Goal: Book appointment/travel/reservation

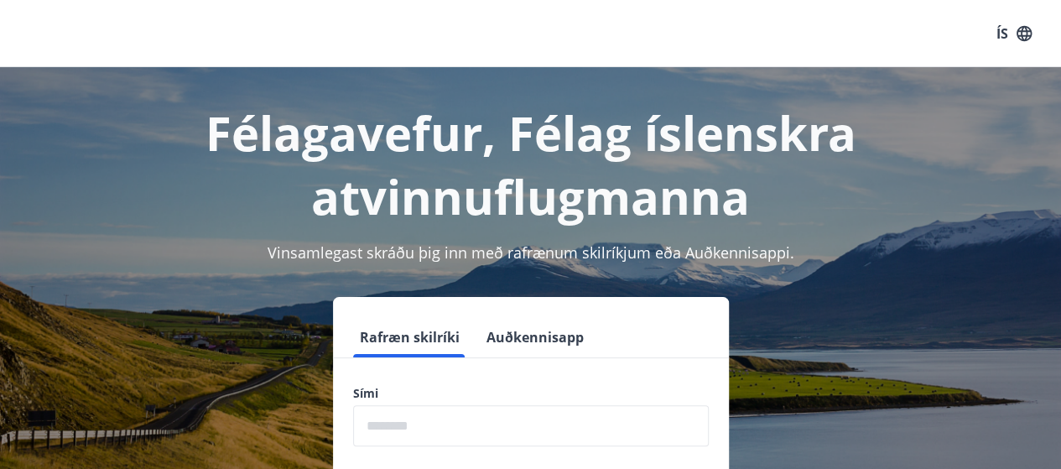
click at [437, 422] on input "phone" at bounding box center [530, 425] width 355 height 41
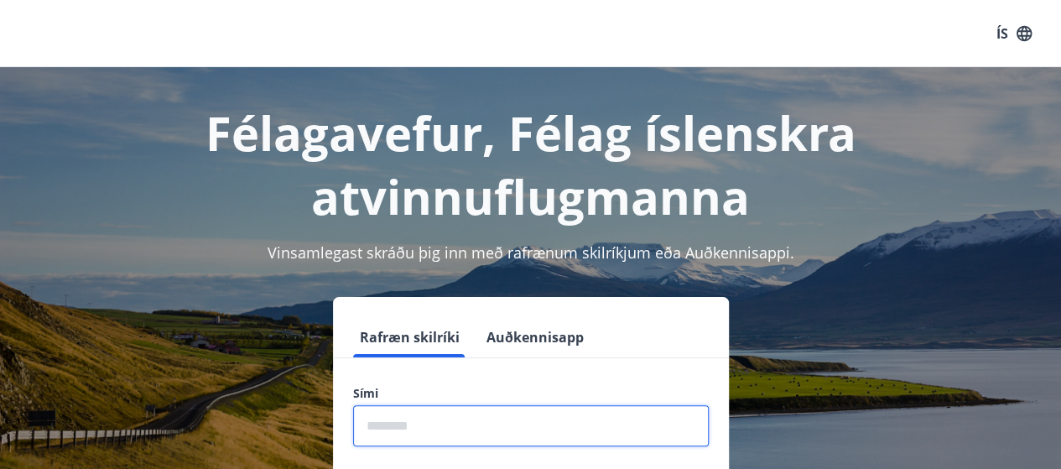
type input "********"
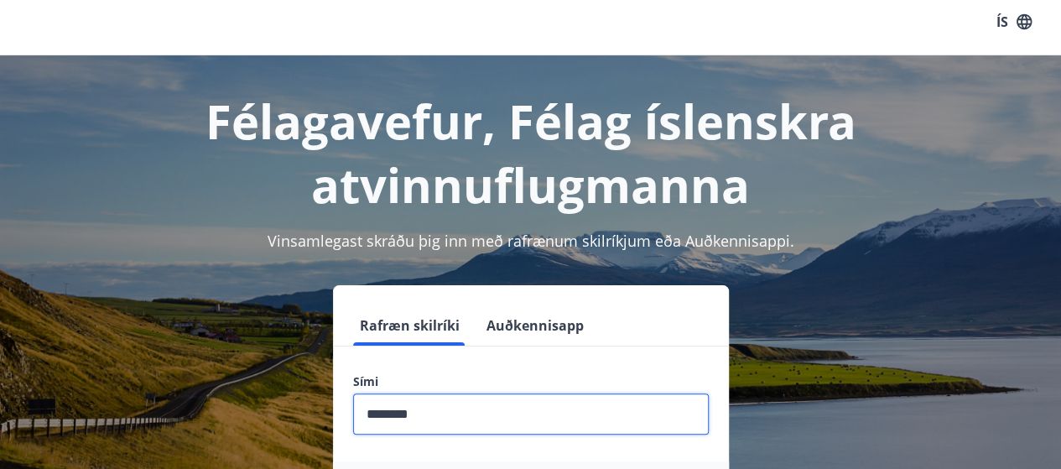
scroll to position [168, 0]
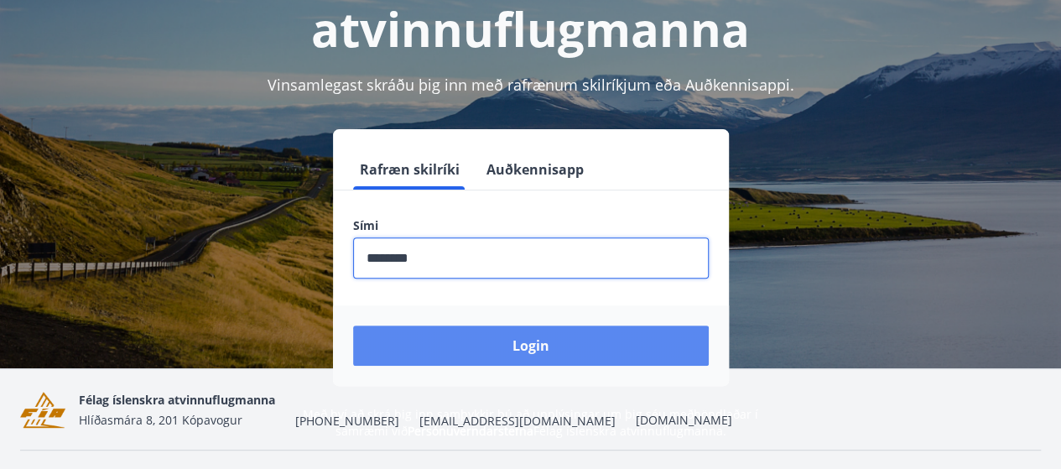
click at [568, 353] on button "Login" at bounding box center [530, 345] width 355 height 40
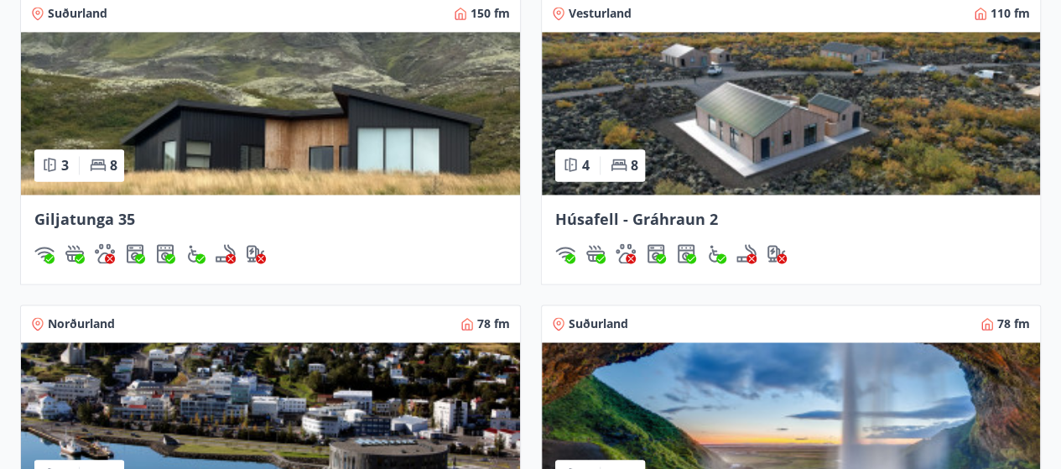
scroll to position [1090, 0]
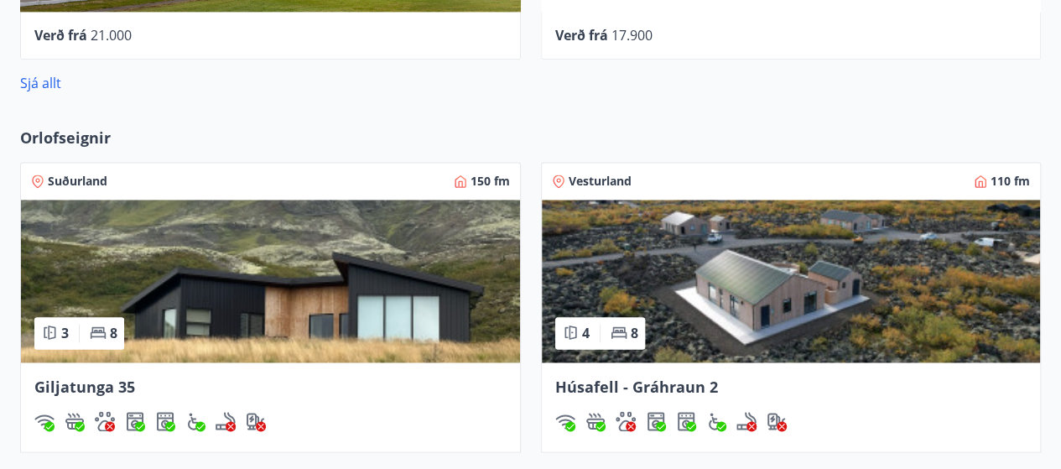
click at [80, 381] on span "Giljatunga 35" at bounding box center [84, 386] width 101 height 20
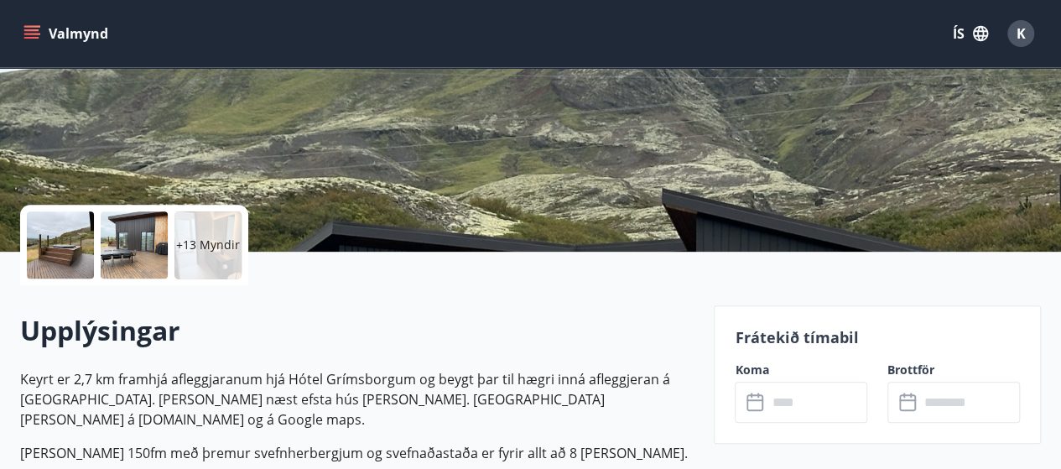
scroll to position [335, 0]
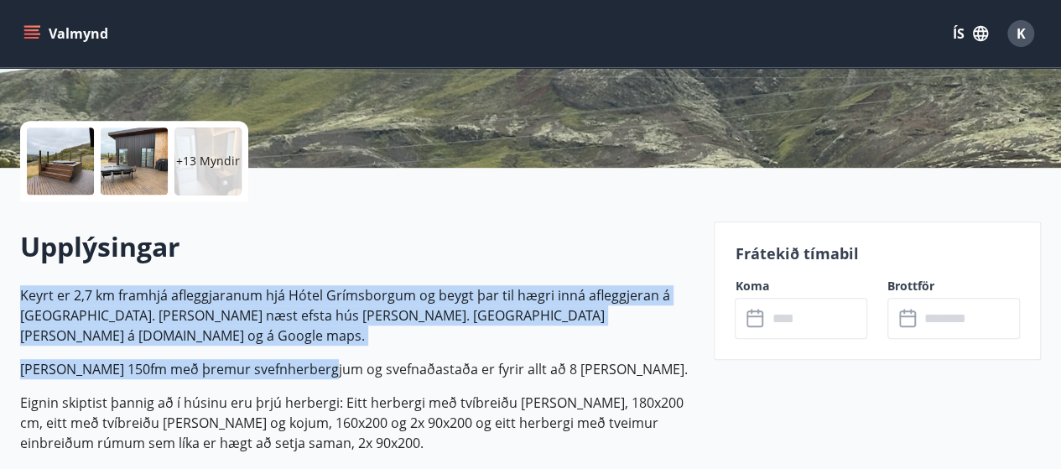
drag, startPoint x: 20, startPoint y: 293, endPoint x: 319, endPoint y: 346, distance: 303.9
click at [439, 319] on p "Keyrt er 2,7 km framhjá afleggjaranum hjá Hótel Grímsborgum og beygt þar til hæ…" at bounding box center [356, 315] width 673 height 60
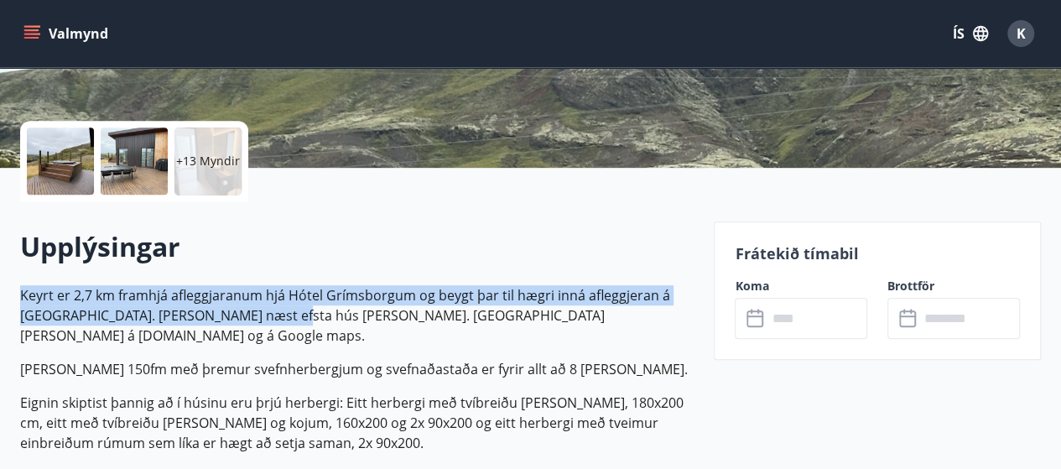
drag, startPoint x: 23, startPoint y: 293, endPoint x: 267, endPoint y: 314, distance: 244.0
click at [267, 314] on p "Keyrt er 2,7 km framhjá afleggjaranum hjá Hótel Grímsborgum og beygt þar til hæ…" at bounding box center [356, 315] width 673 height 60
click at [267, 316] on p "Keyrt er 2,7 km framhjá afleggjaranum hjá Hótel Grímsborgum og beygt þar til hæ…" at bounding box center [356, 315] width 673 height 60
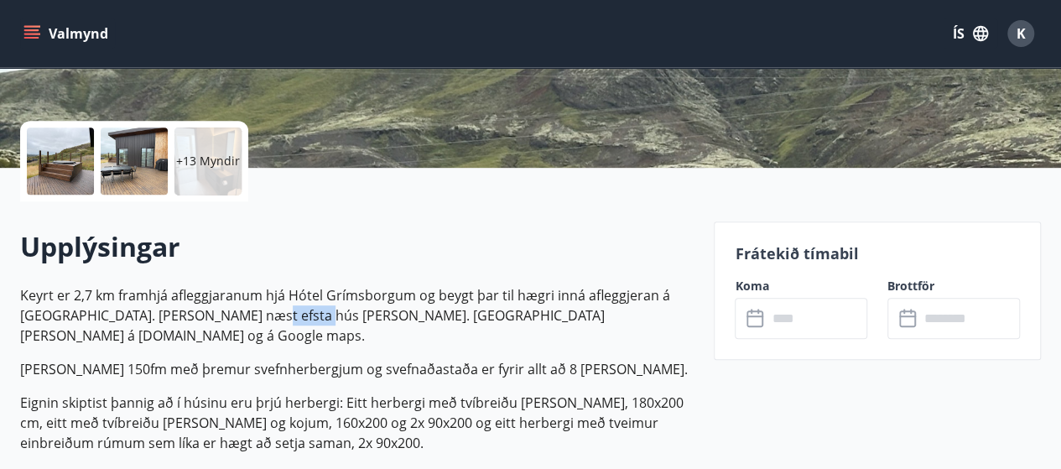
click at [267, 316] on p "Keyrt er 2,7 km framhjá afleggjaranum hjá Hótel Grímsborgum og beygt þar til hæ…" at bounding box center [356, 315] width 673 height 60
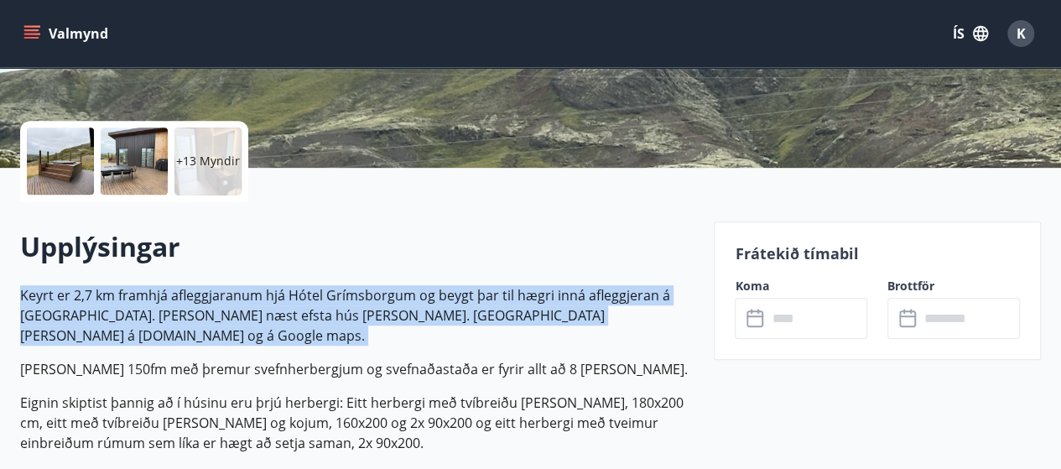
click at [267, 316] on p "Keyrt er 2,7 km framhjá afleggjaranum hjá Hótel Grímsborgum og beygt þar til hæ…" at bounding box center [356, 315] width 673 height 60
click at [164, 292] on p "Keyrt er 2,7 km framhjá afleggjaranum hjá Hótel Grímsborgum og beygt þar til hæ…" at bounding box center [356, 315] width 673 height 60
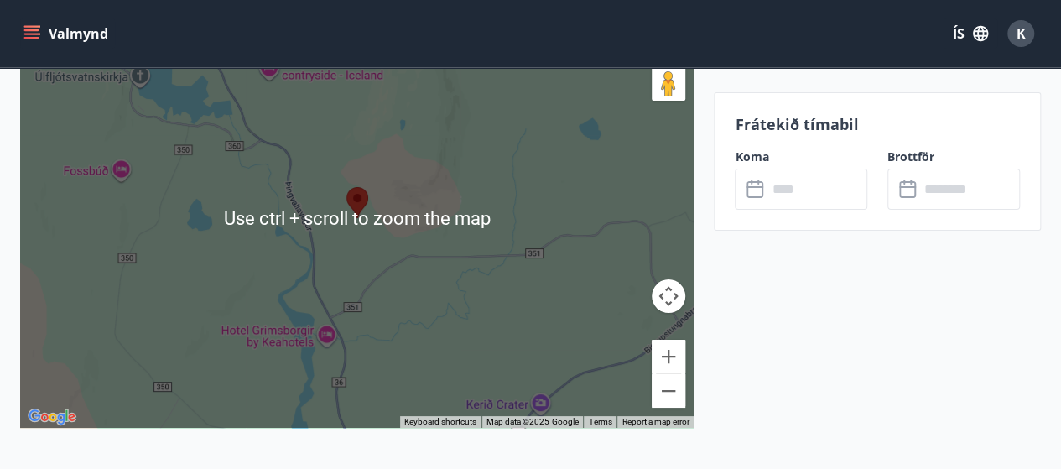
scroll to position [3018, 0]
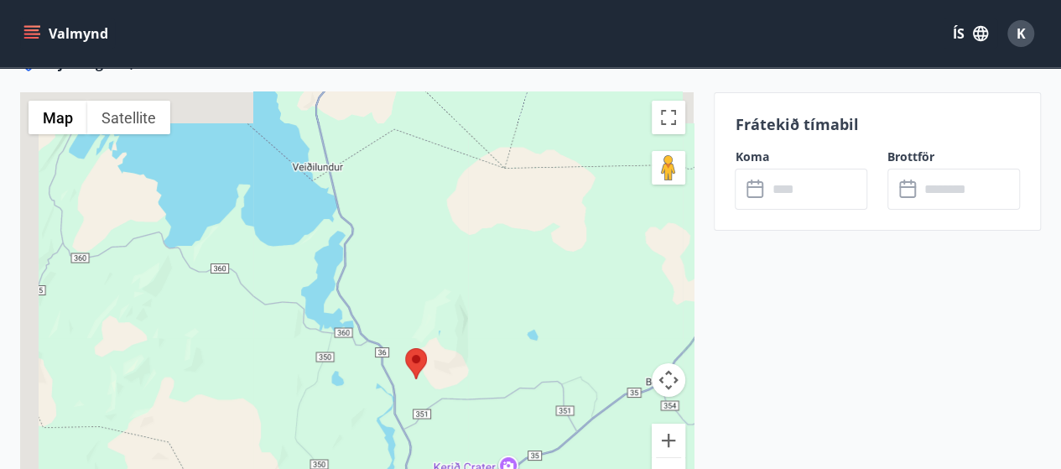
drag, startPoint x: 321, startPoint y: 264, endPoint x: 425, endPoint y: 385, distance: 159.3
click at [425, 379] on div at bounding box center [416, 363] width 22 height 31
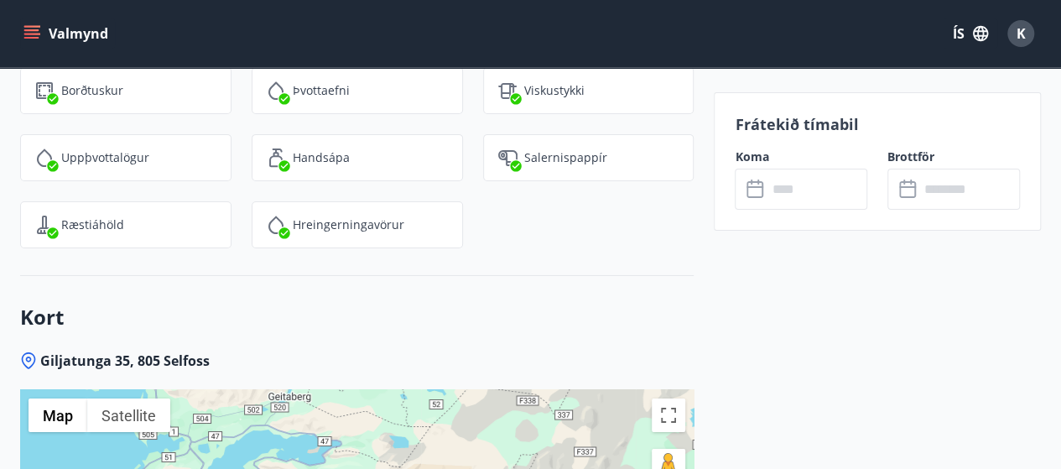
scroll to position [2683, 0]
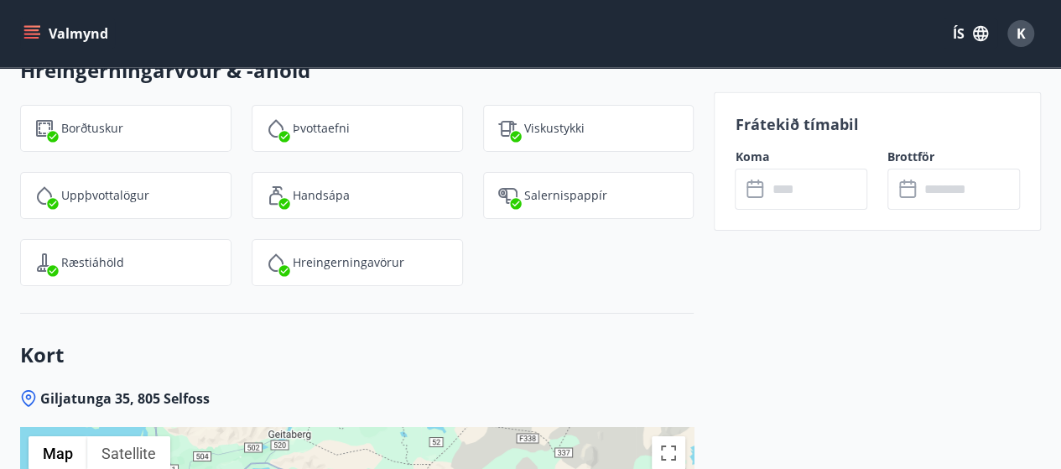
click at [760, 195] on icon at bounding box center [756, 189] width 20 height 20
click at [785, 178] on input "text" at bounding box center [816, 189] width 101 height 41
click at [782, 197] on input "text" at bounding box center [816, 189] width 101 height 41
drag, startPoint x: 758, startPoint y: 160, endPoint x: 775, endPoint y: 138, distance: 28.0
click at [760, 160] on label "Koma" at bounding box center [800, 156] width 132 height 17
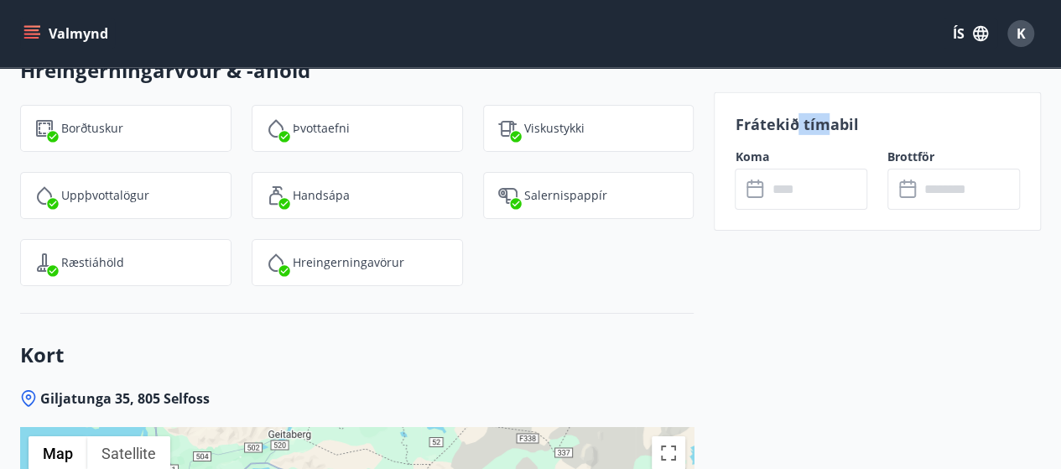
drag, startPoint x: 798, startPoint y: 108, endPoint x: 828, endPoint y: 110, distance: 30.2
click at [828, 110] on div "Frátekið tímabil Koma ​ ​ Brottför ​ ​" at bounding box center [876, 161] width 327 height 138
click at [833, 123] on p "Frátekið tímabil" at bounding box center [876, 124] width 285 height 22
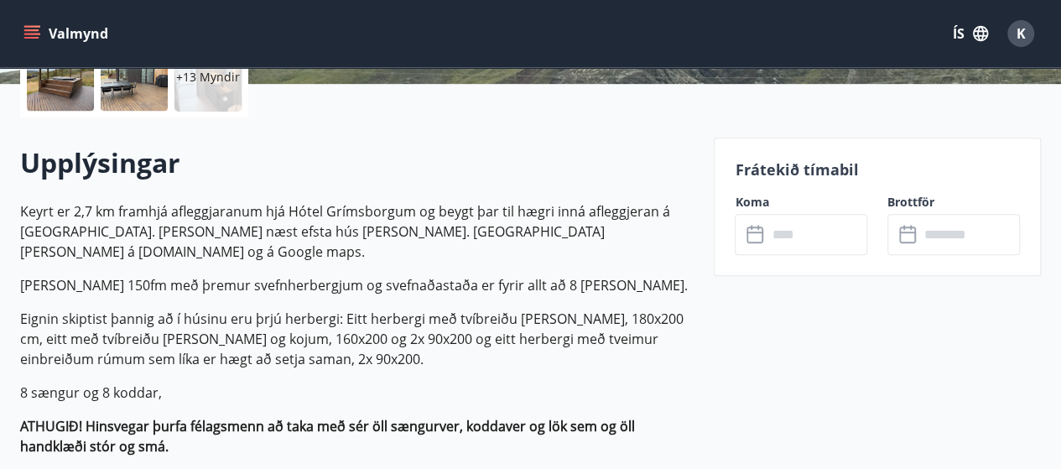
scroll to position [252, 0]
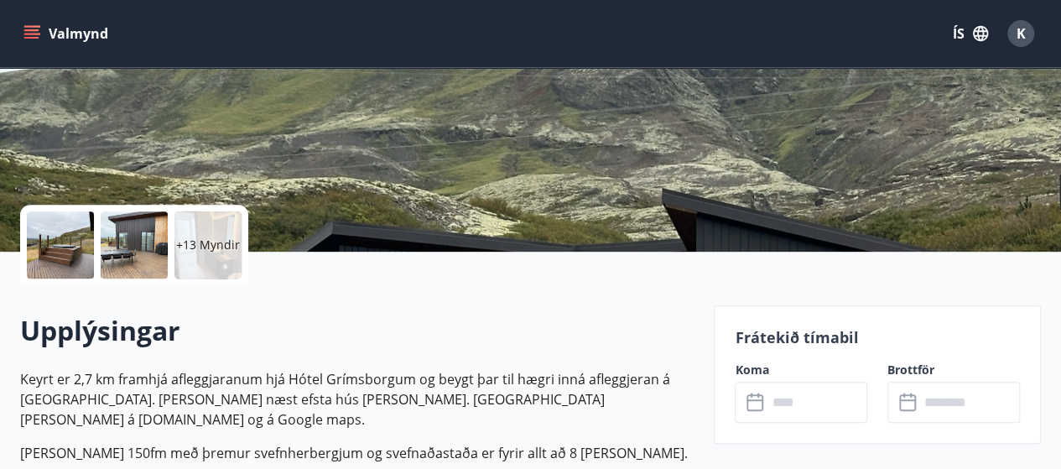
click at [143, 243] on div at bounding box center [134, 244] width 67 height 67
click at [74, 261] on div at bounding box center [60, 244] width 67 height 67
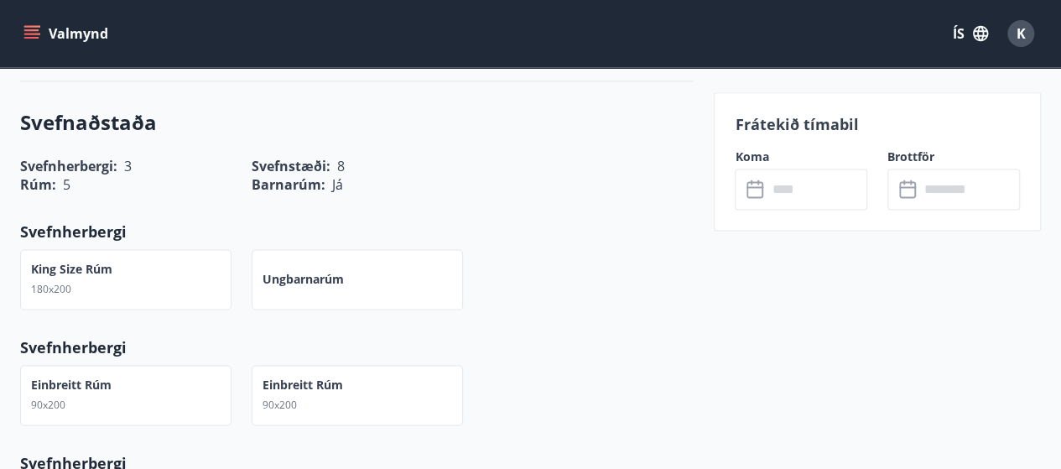
scroll to position [168, 0]
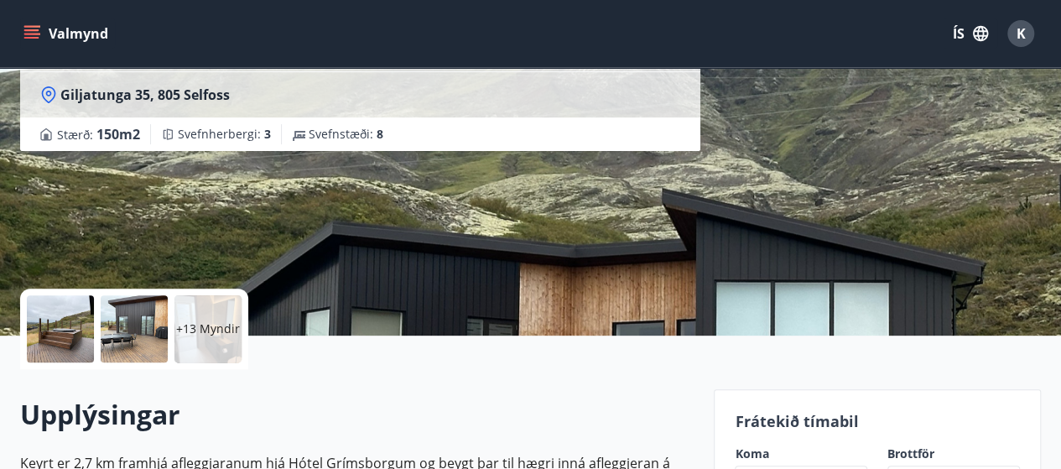
click at [43, 26] on button "Valmynd" at bounding box center [67, 33] width 95 height 30
click at [50, 36] on button "Valmynd" at bounding box center [67, 33] width 95 height 30
click at [35, 35] on icon "menu" at bounding box center [31, 33] width 17 height 17
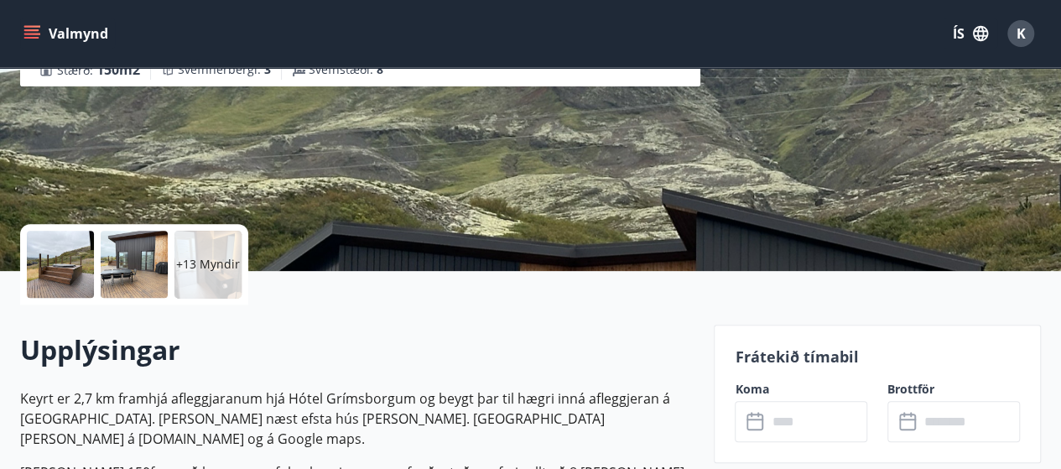
scroll to position [335, 0]
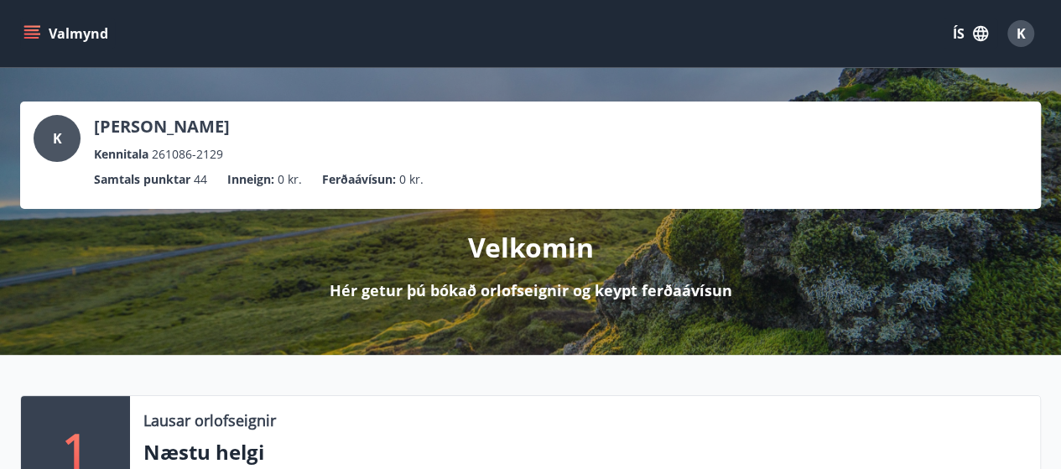
click at [30, 26] on icon "menu" at bounding box center [33, 27] width 18 height 2
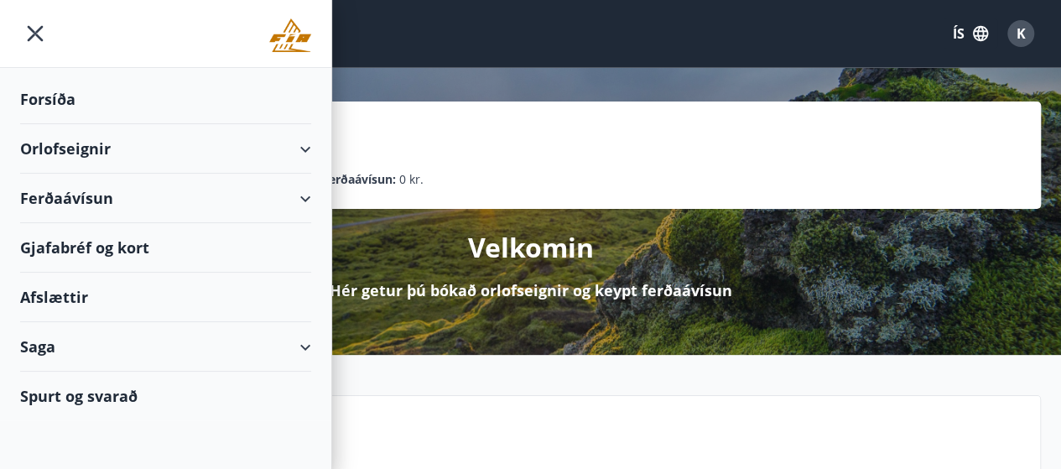
click at [312, 139] on icon at bounding box center [305, 149] width 20 height 20
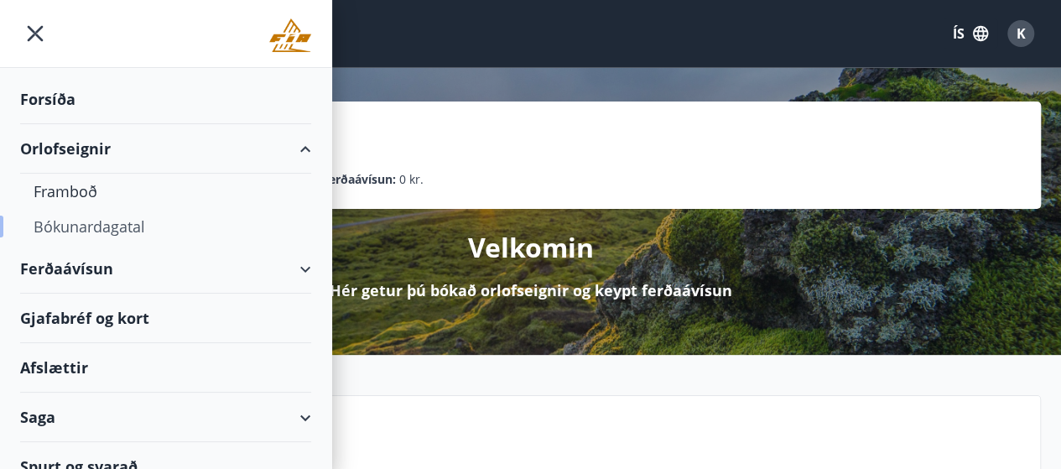
click at [91, 234] on div "Bókunardagatal" at bounding box center [166, 226] width 264 height 35
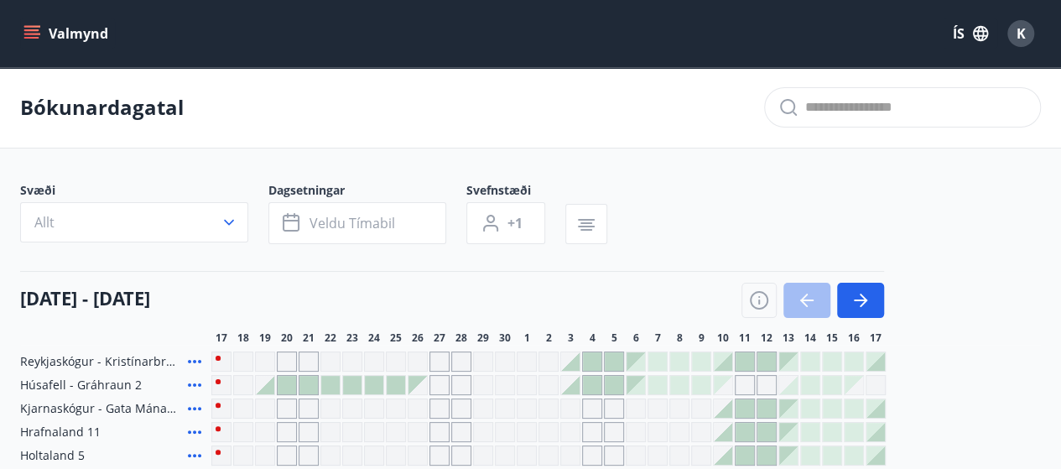
scroll to position [84, 0]
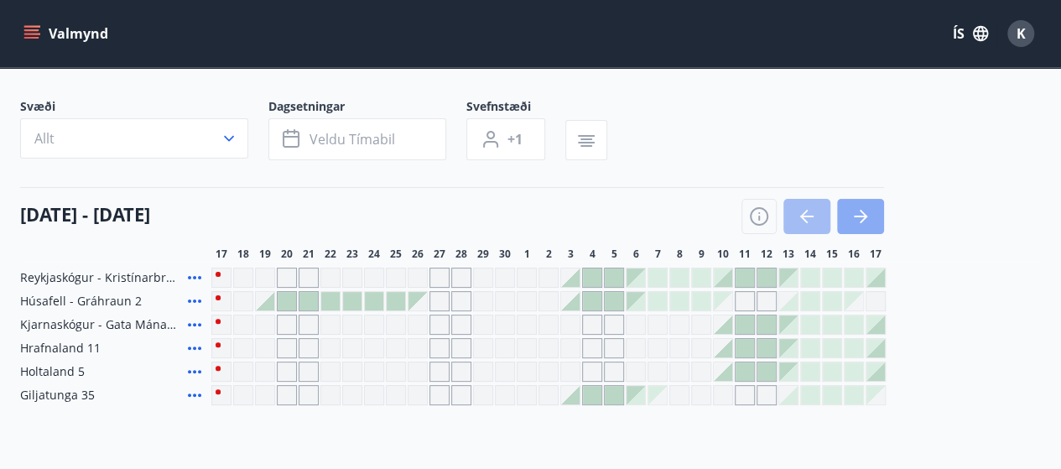
click at [857, 212] on icon "button" at bounding box center [860, 216] width 20 height 20
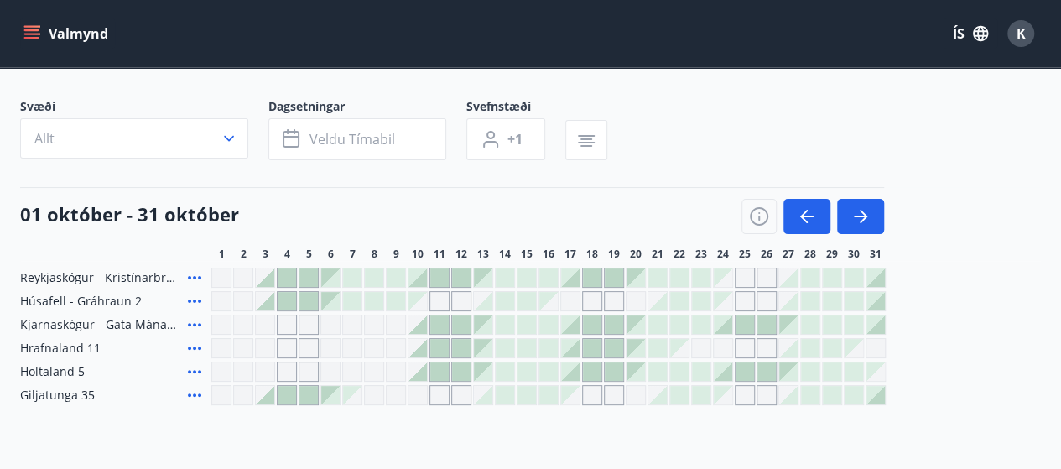
click at [724, 281] on div "Gráir dagar eru ekki bókanlegir" at bounding box center [722, 277] width 18 height 18
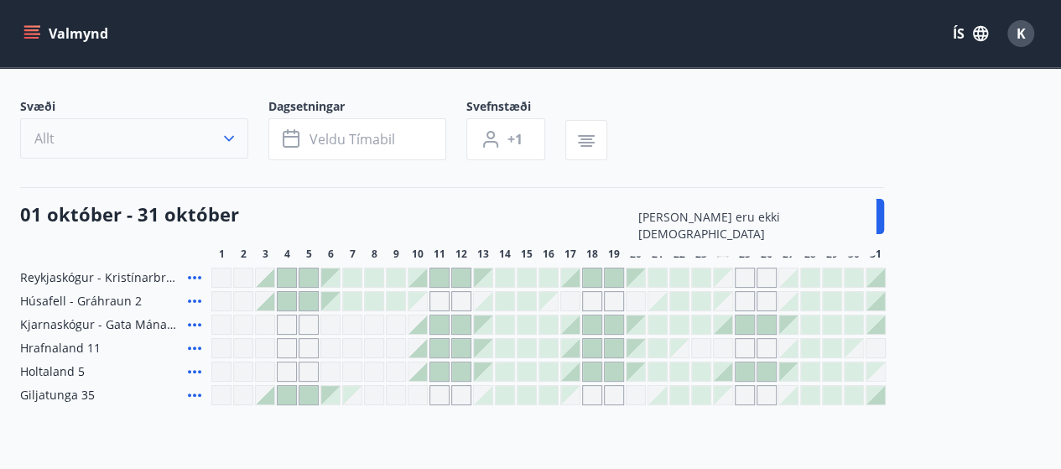
click at [56, 149] on button "Allt" at bounding box center [134, 138] width 228 height 40
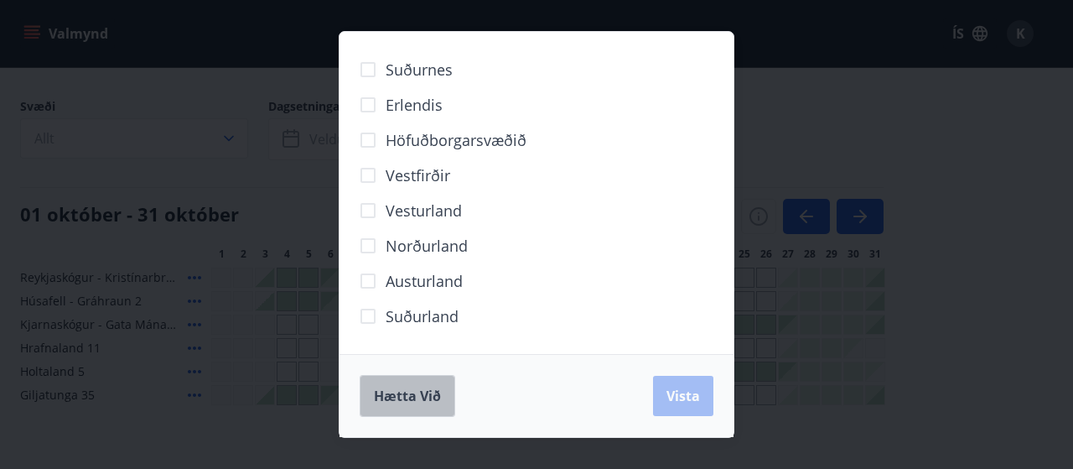
click at [434, 406] on button "Hætta við" at bounding box center [408, 396] width 96 height 42
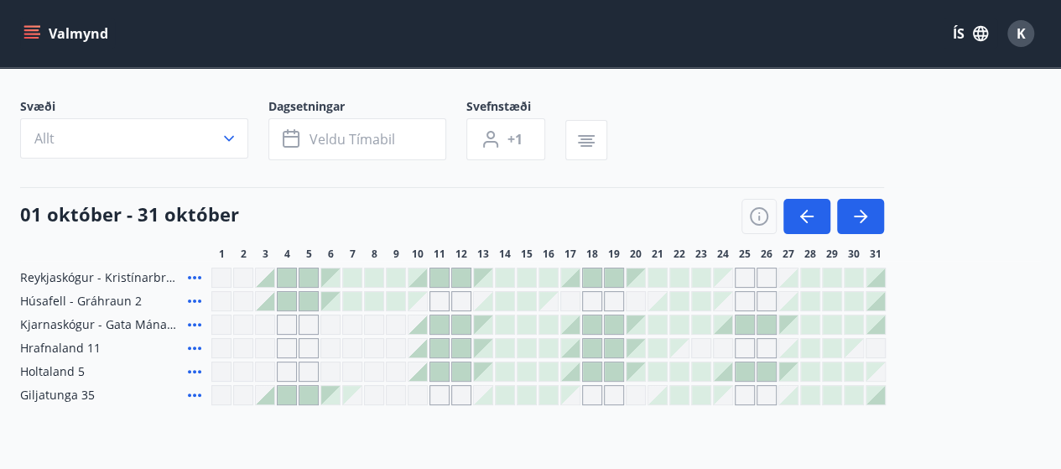
click at [748, 278] on div "Gráir dagar eru ekki bókanlegir" at bounding box center [744, 277] width 20 height 20
click at [760, 278] on div "Gráir dagar eru ekki bókanlegir" at bounding box center [766, 277] width 20 height 20
drag, startPoint x: 20, startPoint y: 324, endPoint x: 101, endPoint y: 324, distance: 80.5
click at [93, 324] on span "Kjarnaskógur - Gata Mánans 8" at bounding box center [100, 324] width 161 height 17
click at [102, 324] on span "Kjarnaskógur - Gata Mánans 8" at bounding box center [100, 324] width 161 height 17
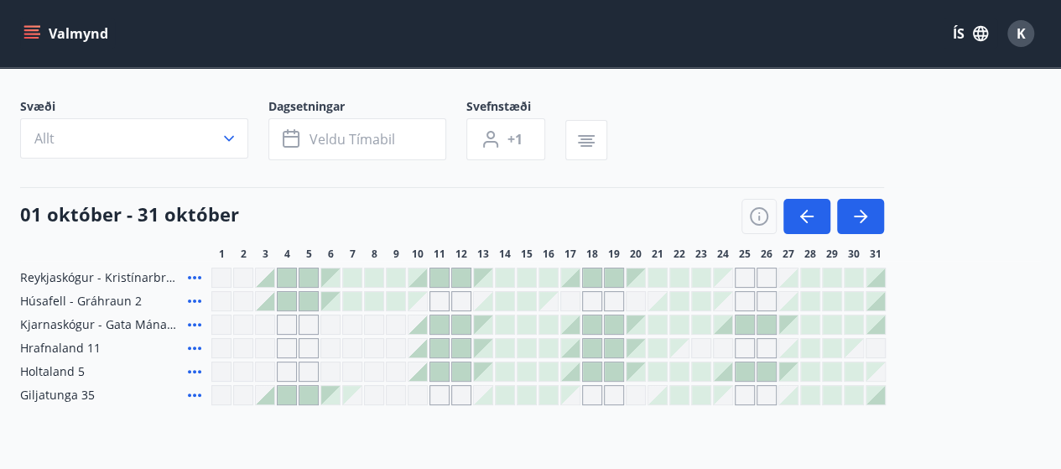
click at [748, 325] on div at bounding box center [744, 324] width 18 height 18
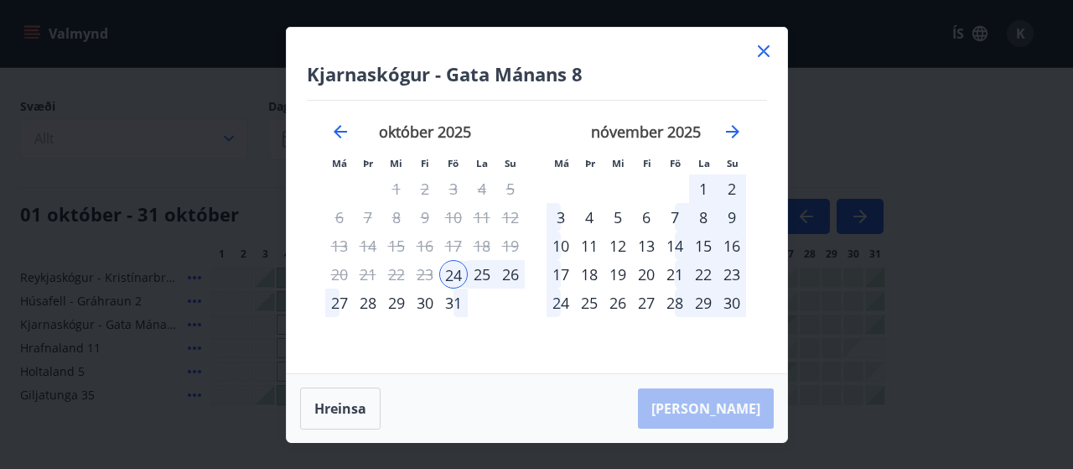
click at [766, 60] on icon at bounding box center [764, 51] width 20 height 20
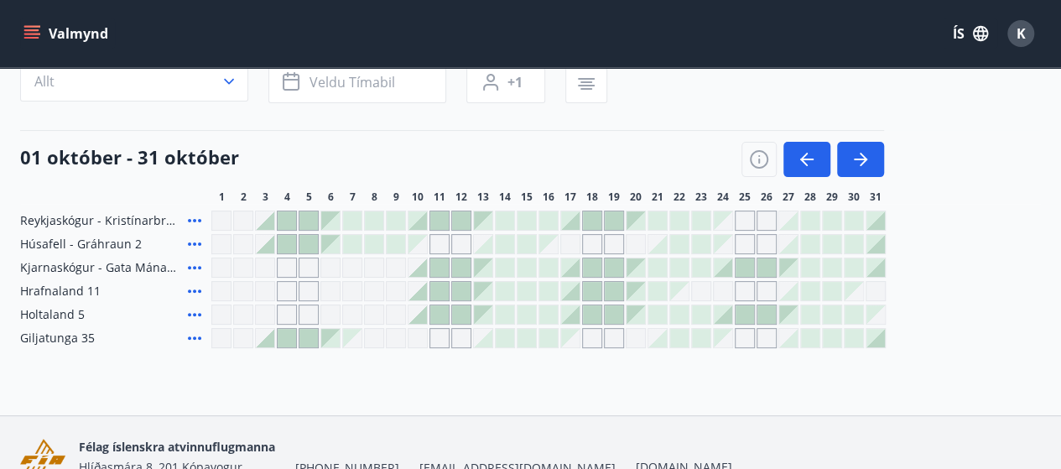
scroll to position [168, 0]
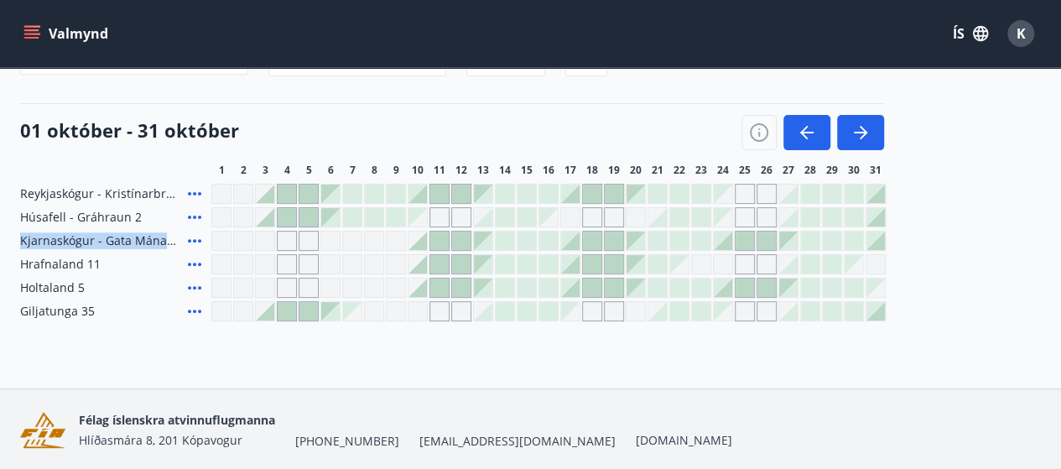
drag, startPoint x: 23, startPoint y: 240, endPoint x: 163, endPoint y: 236, distance: 140.9
click at [163, 236] on span "Kjarnaskógur - Gata Mánans 8" at bounding box center [100, 240] width 161 height 17
click at [70, 244] on span "Kjarnaskógur - Gata Mánans 8" at bounding box center [100, 240] width 161 height 17
drag, startPoint x: 20, startPoint y: 244, endPoint x: 158, endPoint y: 242, distance: 137.5
click at [161, 238] on span "Kjarnaskógur - Gata Mánans 8" at bounding box center [100, 240] width 161 height 17
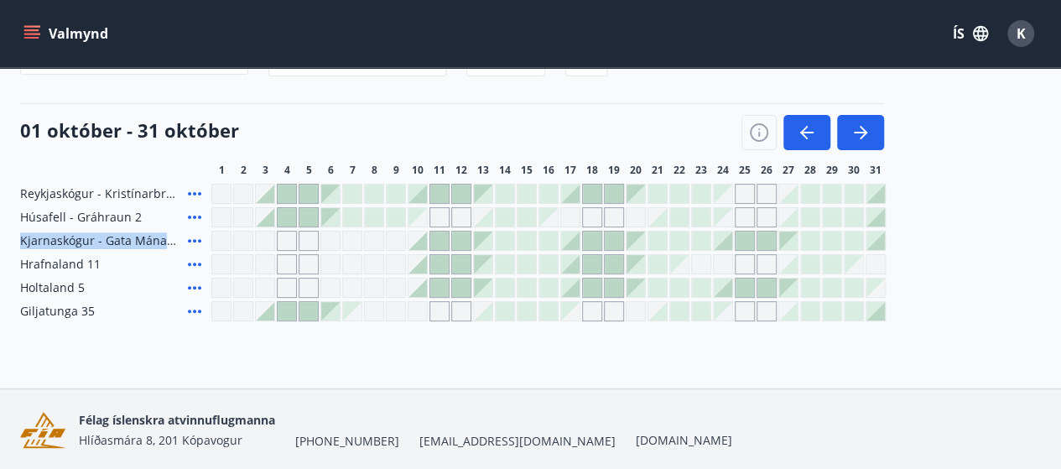
click at [158, 242] on span "Kjarnaskógur - Gata Mánans 8" at bounding box center [100, 240] width 161 height 17
drag, startPoint x: 23, startPoint y: 247, endPoint x: 129, endPoint y: 229, distance: 107.2
click at [129, 231] on div "Kjarnaskógur - Gata Mánans 8" at bounding box center [112, 241] width 184 height 20
click at [129, 238] on span "Kjarnaskógur - Gata Mánans 8" at bounding box center [100, 240] width 161 height 17
click at [47, 27] on button "Valmynd" at bounding box center [67, 33] width 95 height 30
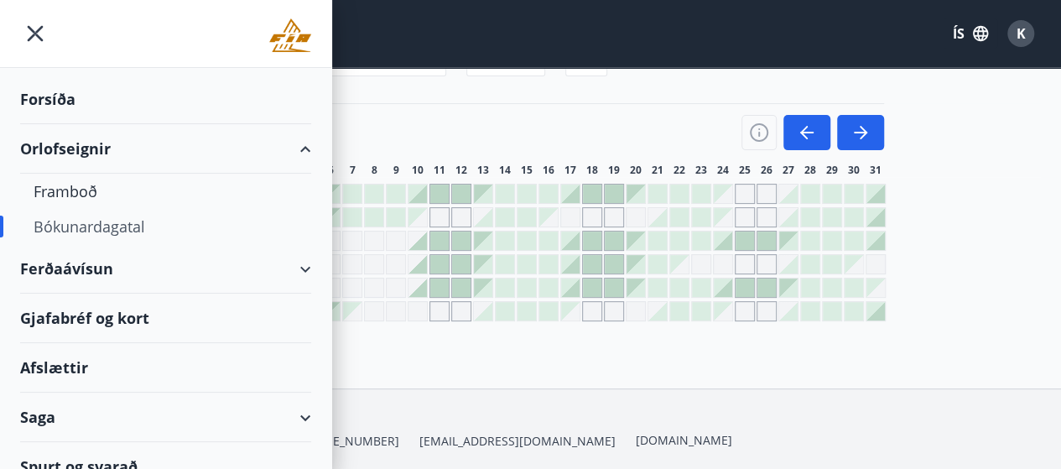
scroll to position [19, 0]
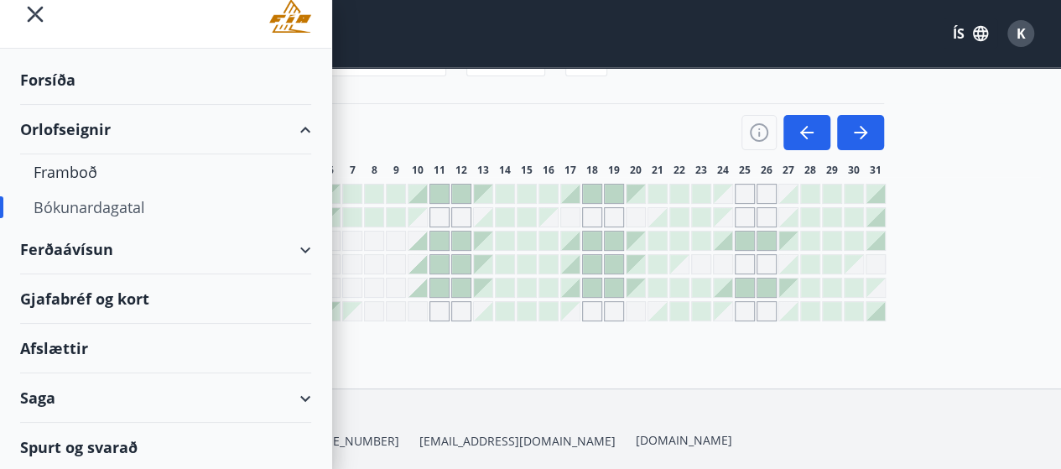
click at [290, 251] on div "Ferðaávísun" at bounding box center [165, 249] width 291 height 49
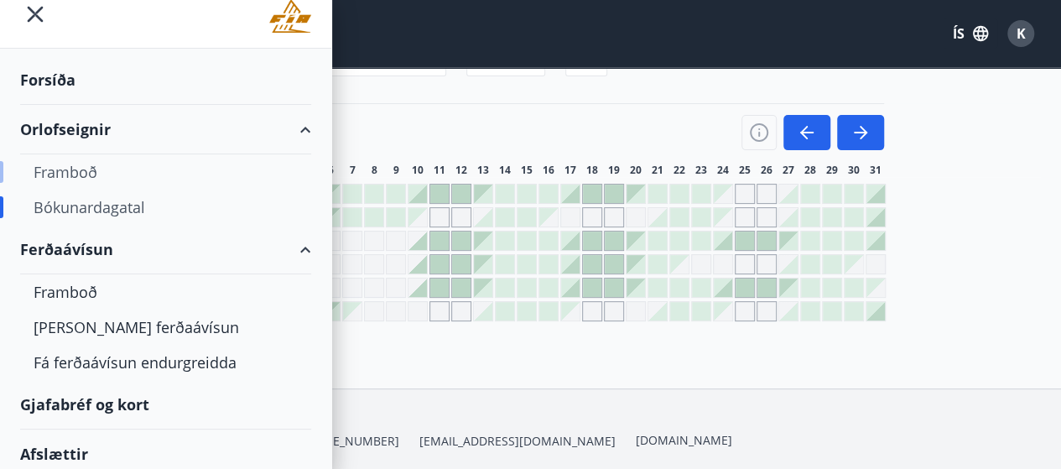
drag, startPoint x: 82, startPoint y: 177, endPoint x: 67, endPoint y: 172, distance: 15.9
click at [67, 172] on div "Framboð" at bounding box center [166, 171] width 264 height 35
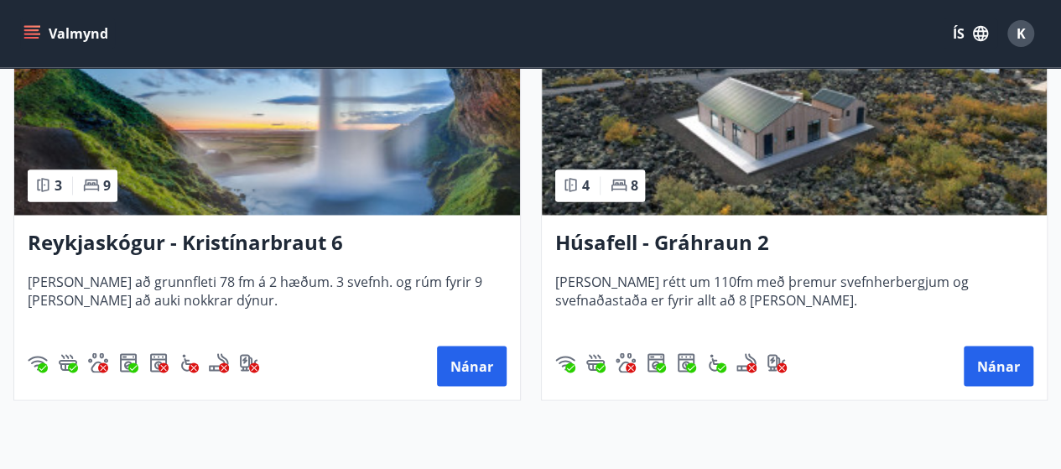
scroll to position [1341, 0]
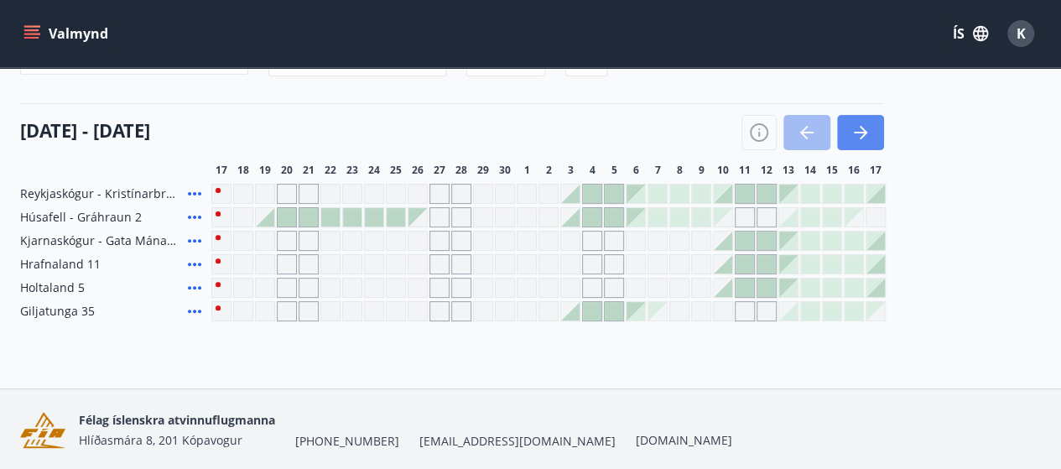
scroll to position [179, 0]
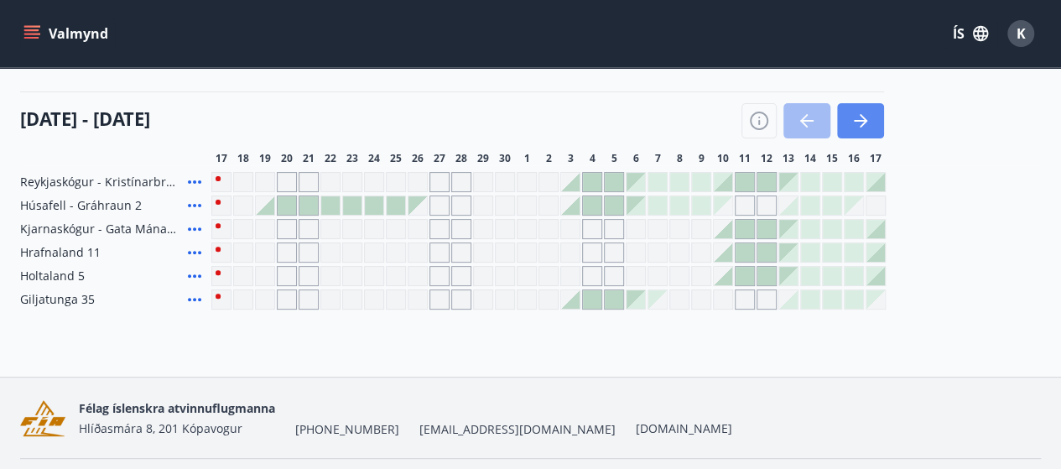
click at [870, 118] on button "button" at bounding box center [860, 120] width 47 height 35
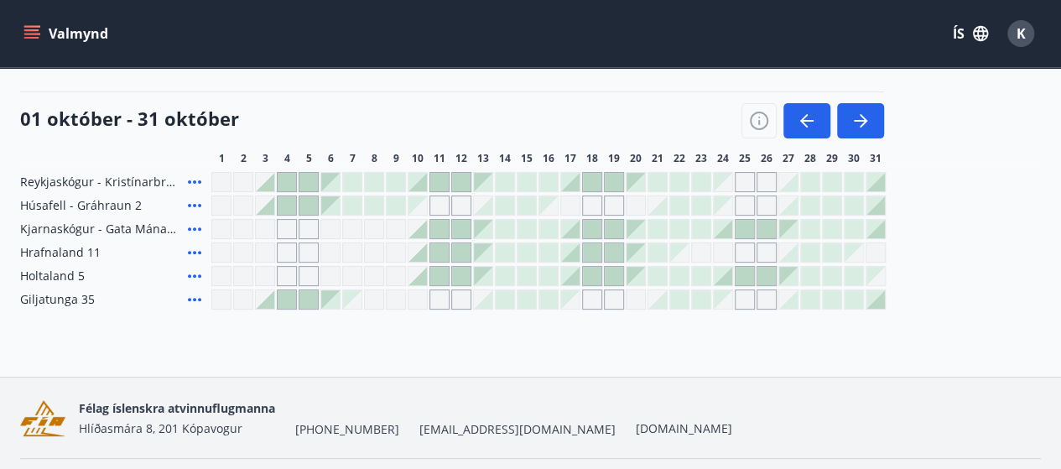
click at [24, 44] on button "Valmynd" at bounding box center [67, 33] width 95 height 30
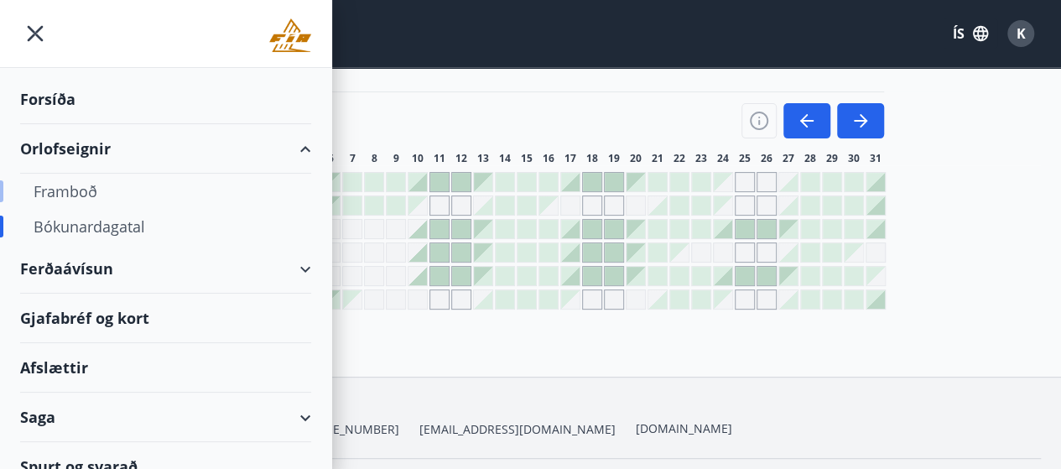
click at [85, 194] on div "Framboð" at bounding box center [166, 191] width 264 height 35
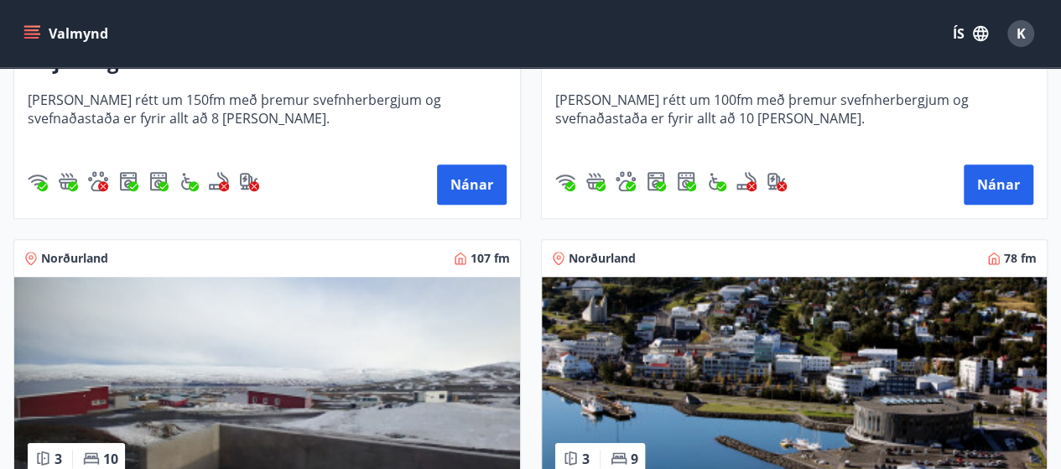
scroll to position [671, 0]
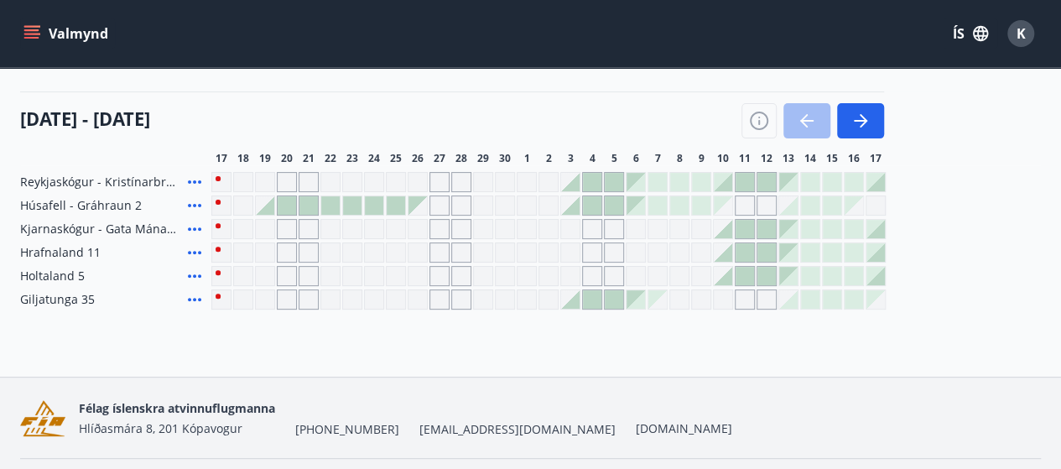
scroll to position [191, 0]
